Goal: Entertainment & Leisure: Consume media (video, audio)

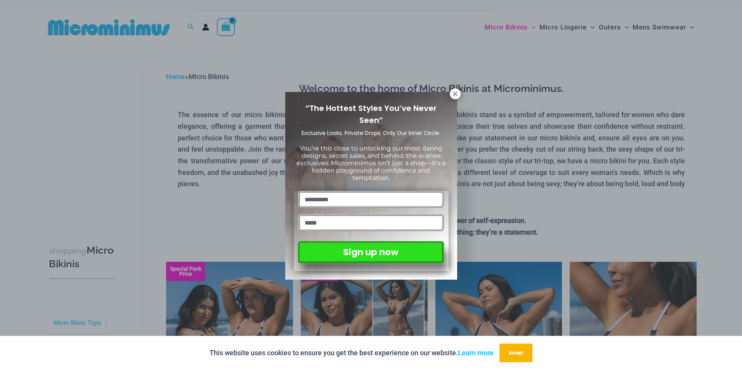
click at [421, 40] on div "“The Hottest Styles You’ve Never Seen” Exclusive Looks. Private Drops. Only Our…" at bounding box center [371, 185] width 742 height 370
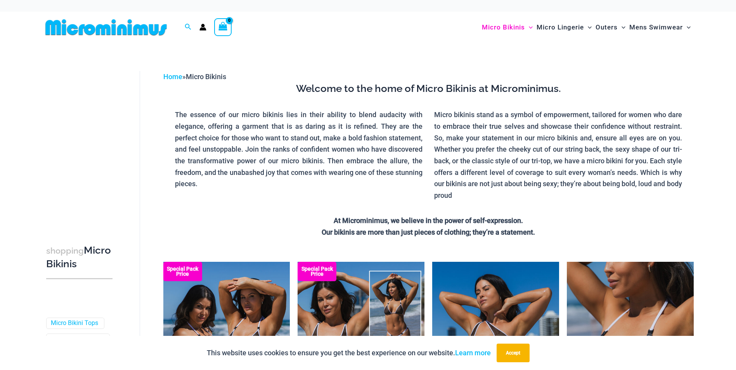
click at [127, 29] on img at bounding box center [106, 27] width 128 height 17
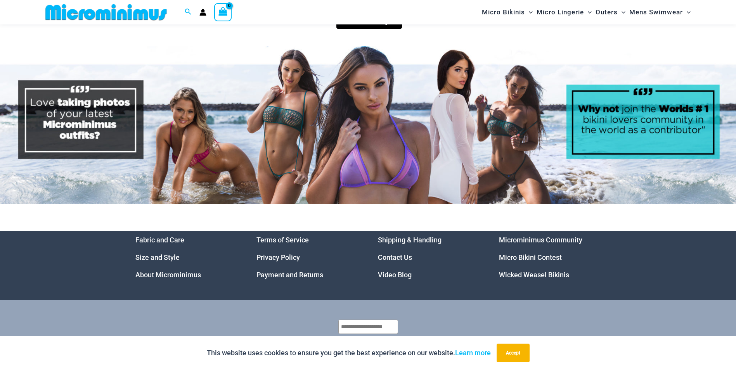
scroll to position [3760, 0]
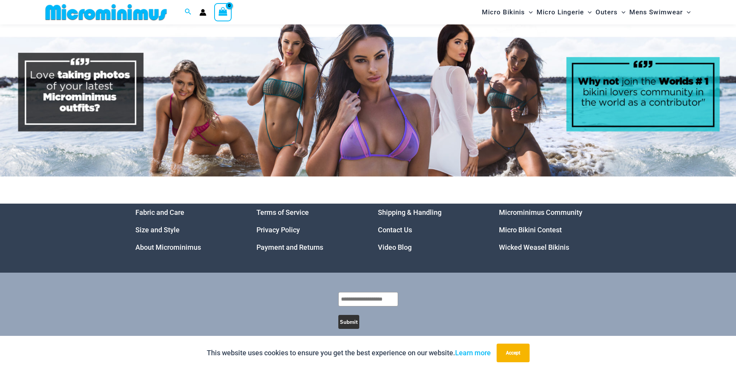
click at [396, 243] on link "Video Blog" at bounding box center [395, 247] width 34 height 8
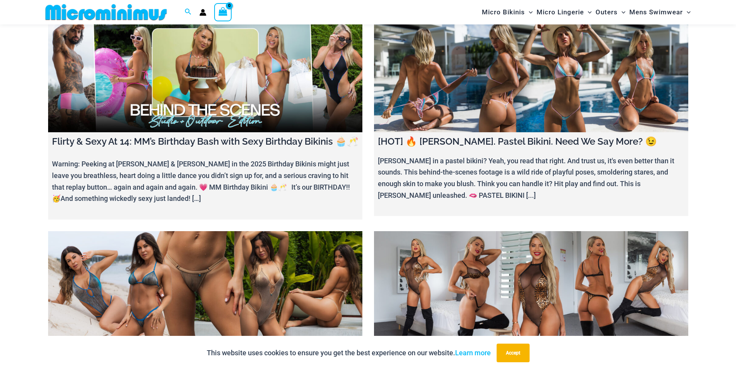
scroll to position [72, 0]
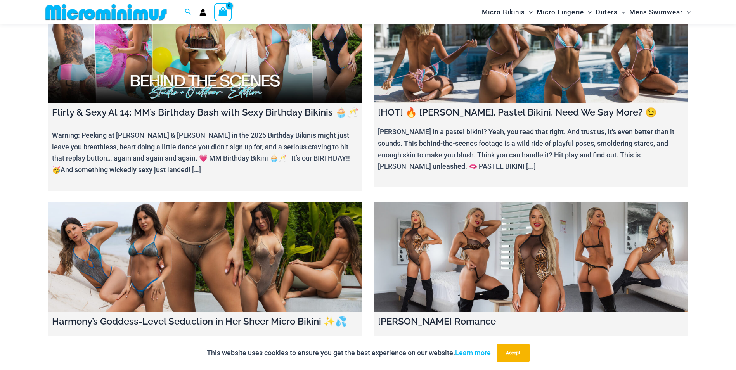
click at [476, 80] on link at bounding box center [531, 48] width 314 height 110
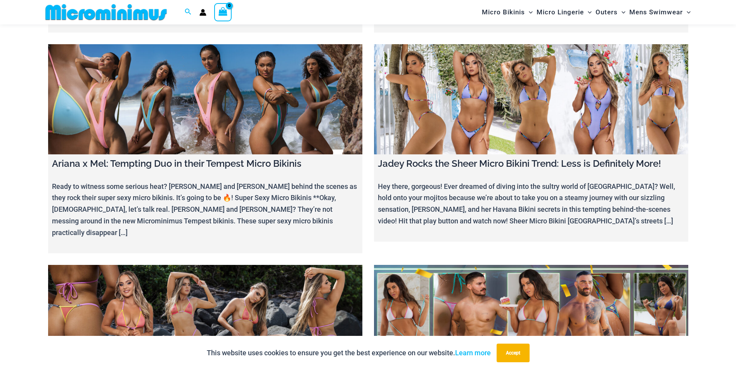
scroll to position [2011, 0]
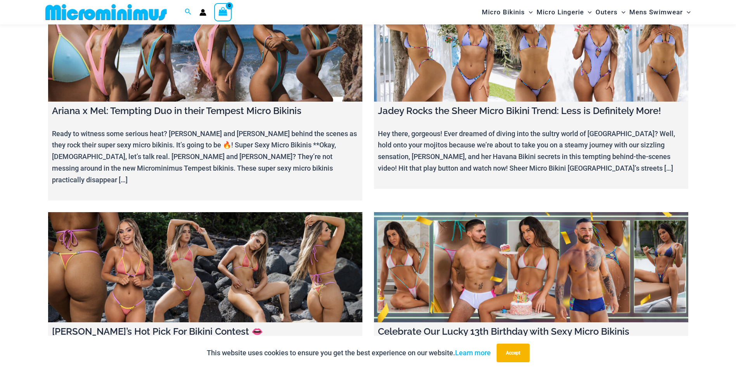
click at [248, 61] on link at bounding box center [205, 46] width 314 height 110
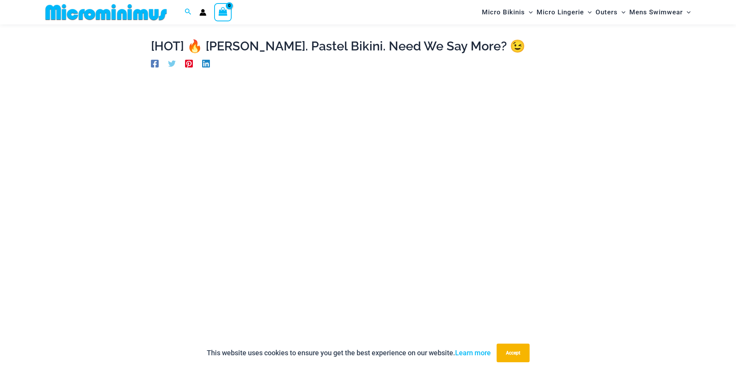
scroll to position [44, 0]
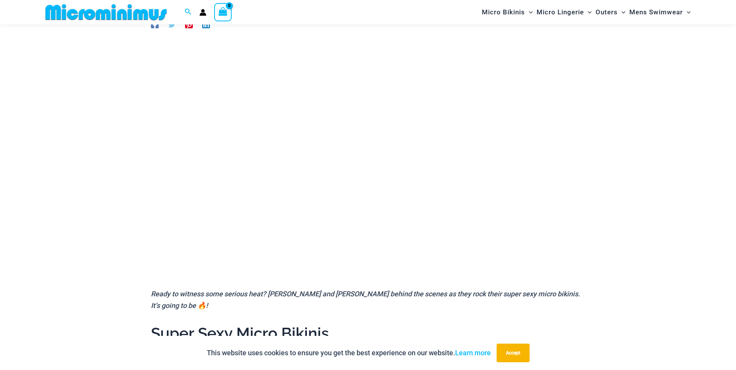
scroll to position [73, 0]
